Goal: Information Seeking & Learning: Learn about a topic

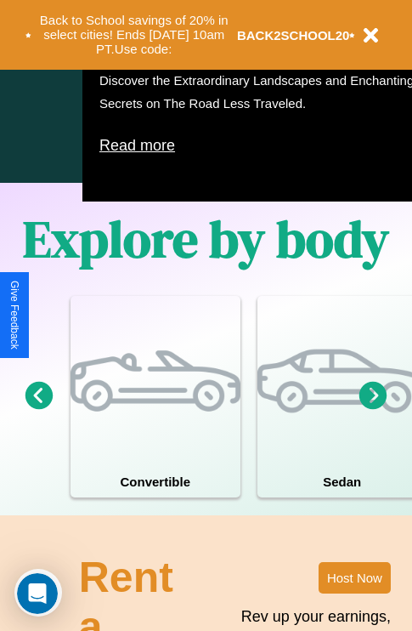
scroll to position [1093, 0]
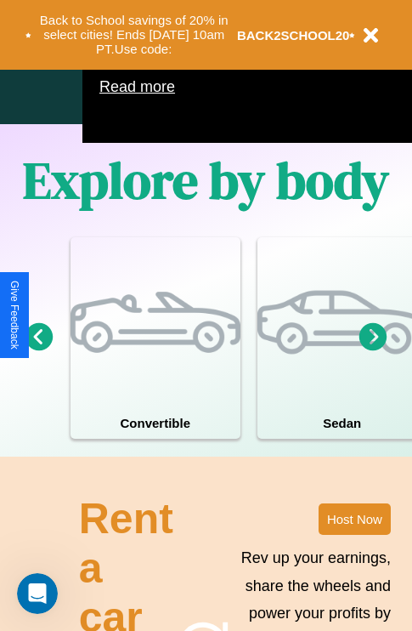
click at [373, 350] on icon at bounding box center [374, 336] width 28 height 28
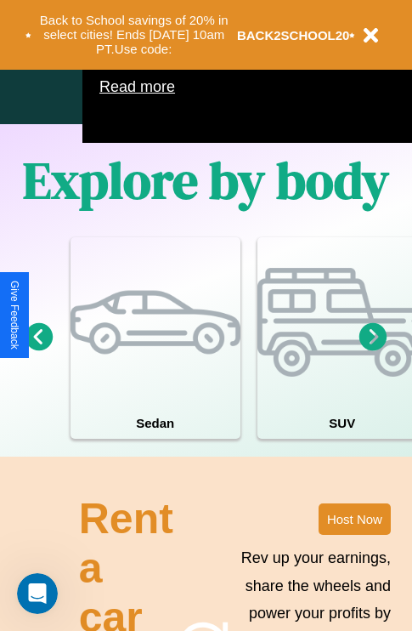
click at [373, 350] on icon at bounding box center [374, 336] width 28 height 28
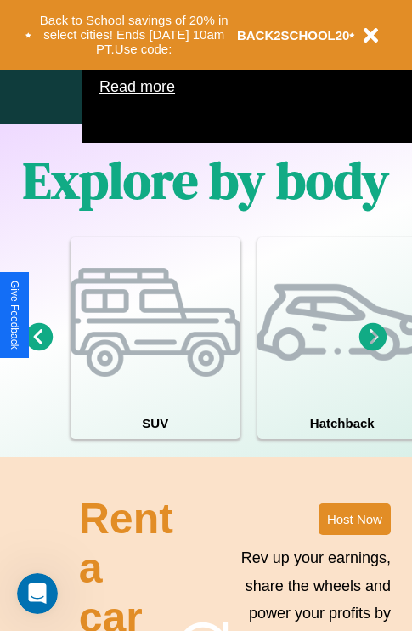
click at [373, 350] on icon at bounding box center [374, 336] width 28 height 28
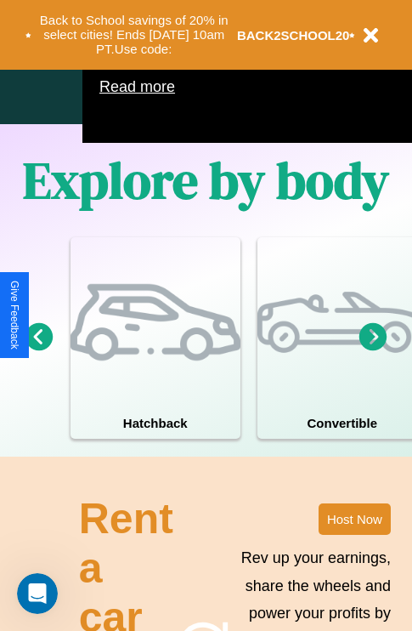
click at [373, 350] on icon at bounding box center [374, 336] width 28 height 28
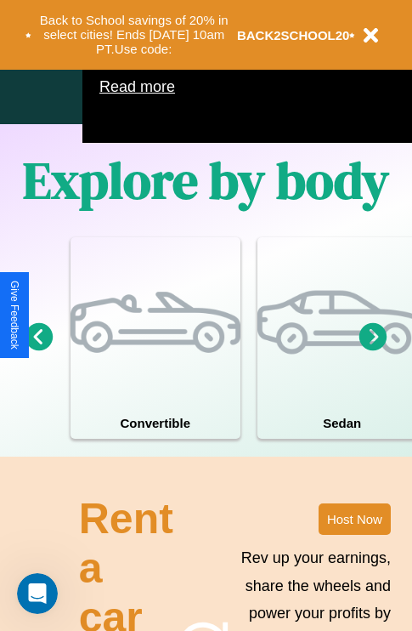
click at [38, 350] on icon at bounding box center [40, 336] width 28 height 28
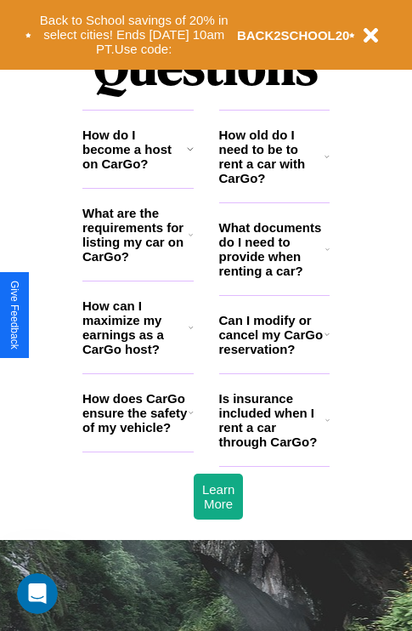
scroll to position [2060, 0]
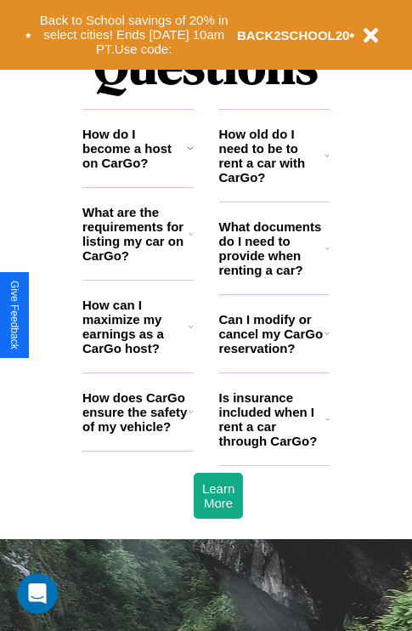
click at [138, 354] on h3 "How can I maximize my earnings as a CarGo host?" at bounding box center [135, 327] width 106 height 58
click at [274, 276] on h3 "What documents do I need to provide when renting a car?" at bounding box center [272, 248] width 107 height 58
click at [274, 446] on h3 "Is insurance included when I rent a car through CarGo?" at bounding box center [272, 419] width 106 height 58
click at [327, 426] on icon at bounding box center [328, 419] width 4 height 14
